Goal: Transaction & Acquisition: Download file/media

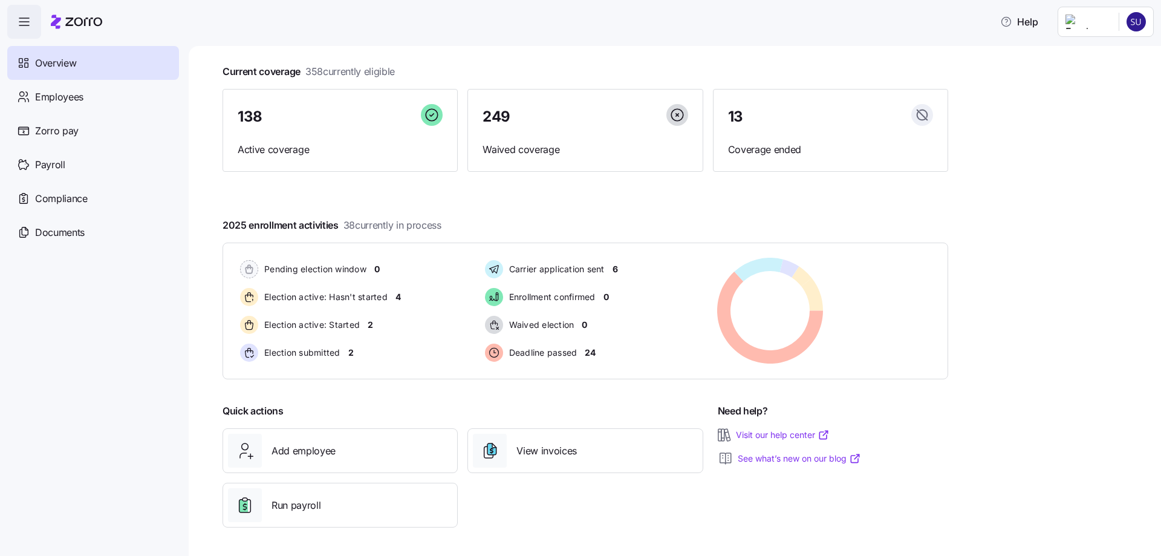
scroll to position [62, 0]
click at [579, 445] on div "View invoices" at bounding box center [585, 450] width 224 height 34
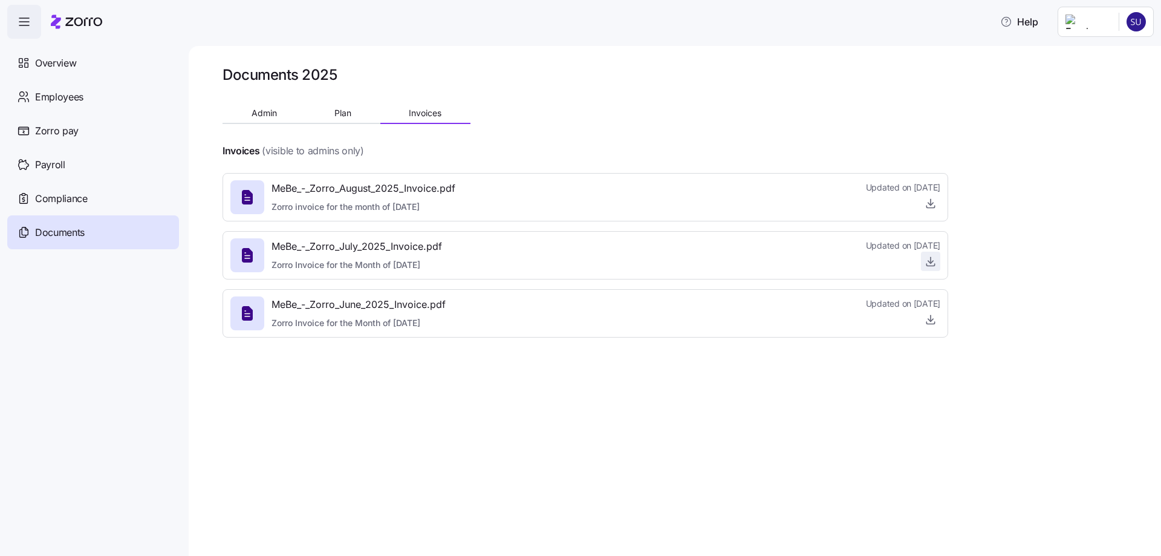
click at [931, 260] on icon "button" at bounding box center [931, 260] width 0 height 6
click at [935, 204] on icon "button" at bounding box center [931, 203] width 12 height 12
click at [88, 127] on div "Zorro pay" at bounding box center [93, 131] width 172 height 34
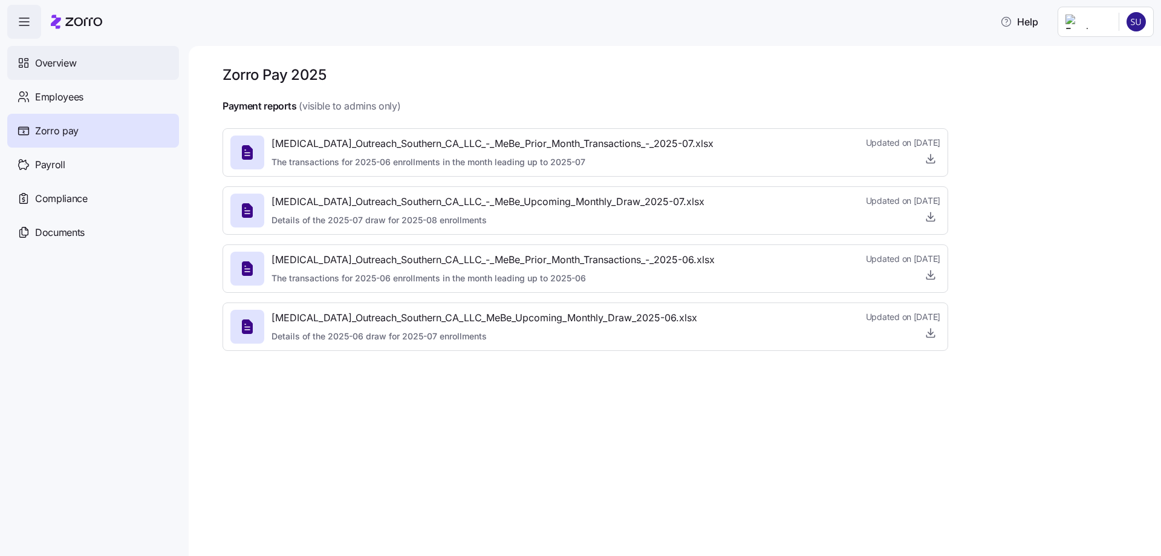
click at [71, 61] on span "Overview" at bounding box center [55, 63] width 41 height 15
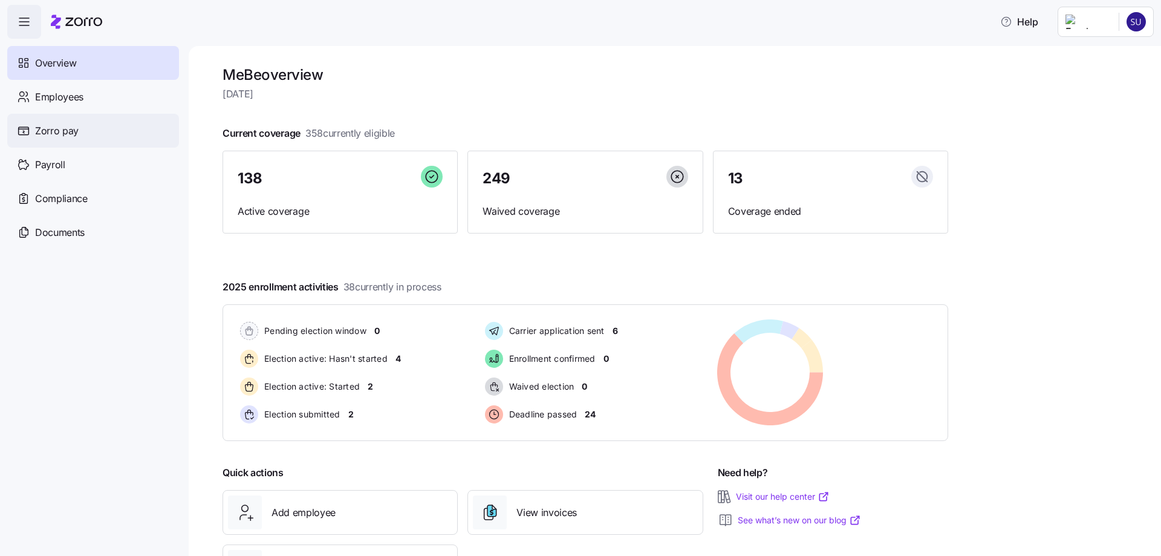
click at [70, 131] on span "Zorro pay" at bounding box center [57, 130] width 44 height 15
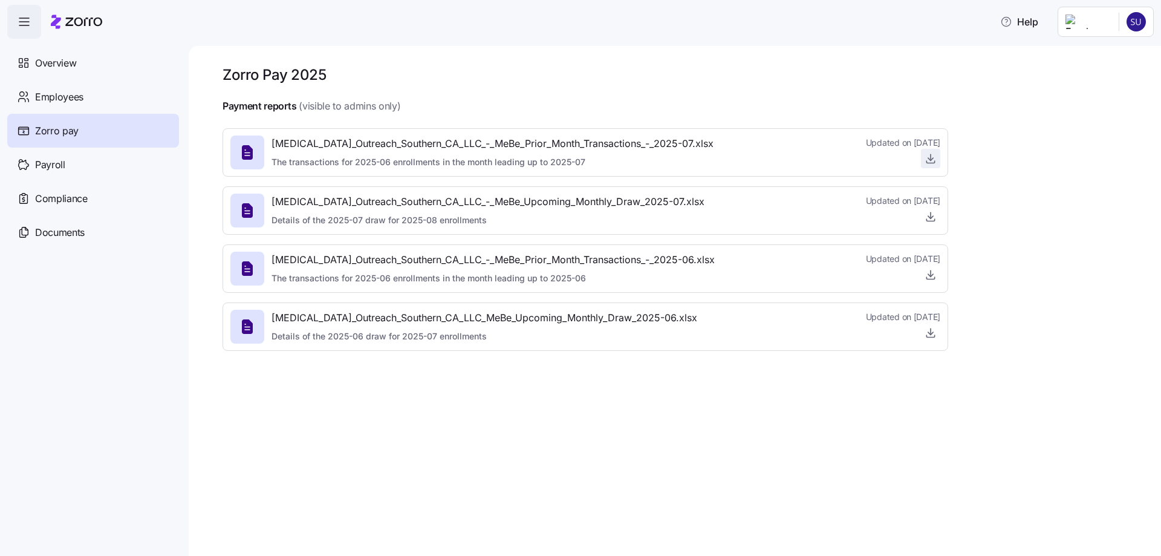
click at [934, 163] on icon "button" at bounding box center [931, 158] width 12 height 12
